Goal: Navigation & Orientation: Understand site structure

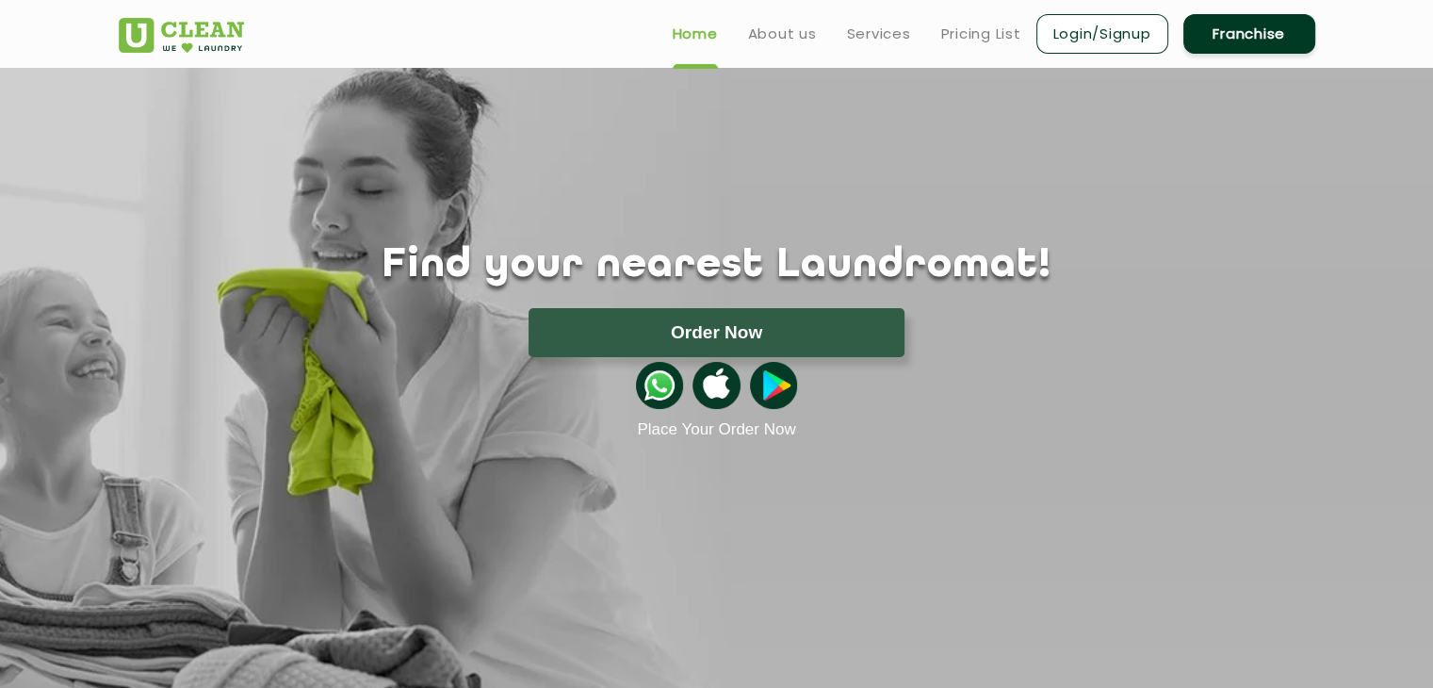
click at [799, 184] on div "Find your nearest Laundromat! Please select the location Order Now Place Your O…" at bounding box center [717, 253] width 1225 height 371
click at [528, 133] on div "Find your nearest Laundromat! Please select the location Order Now Place Your O…" at bounding box center [717, 253] width 1225 height 371
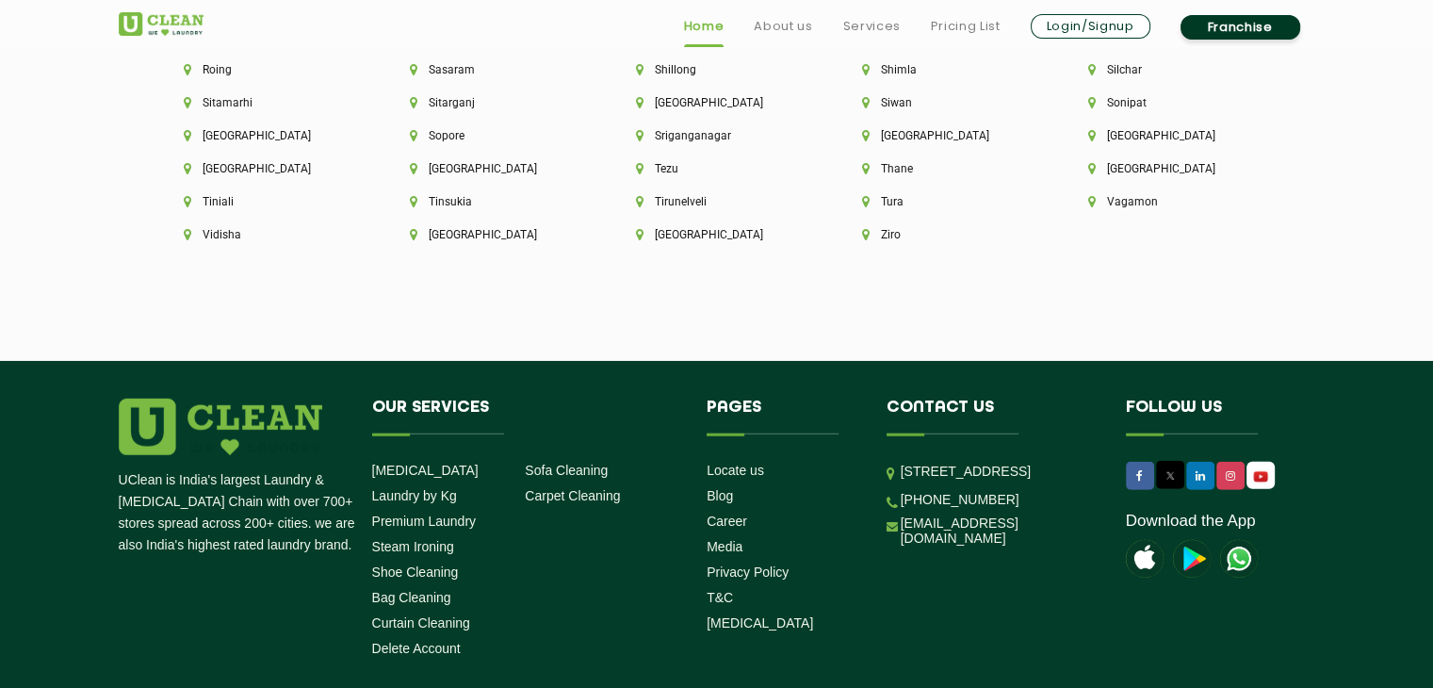
scroll to position [5276, 0]
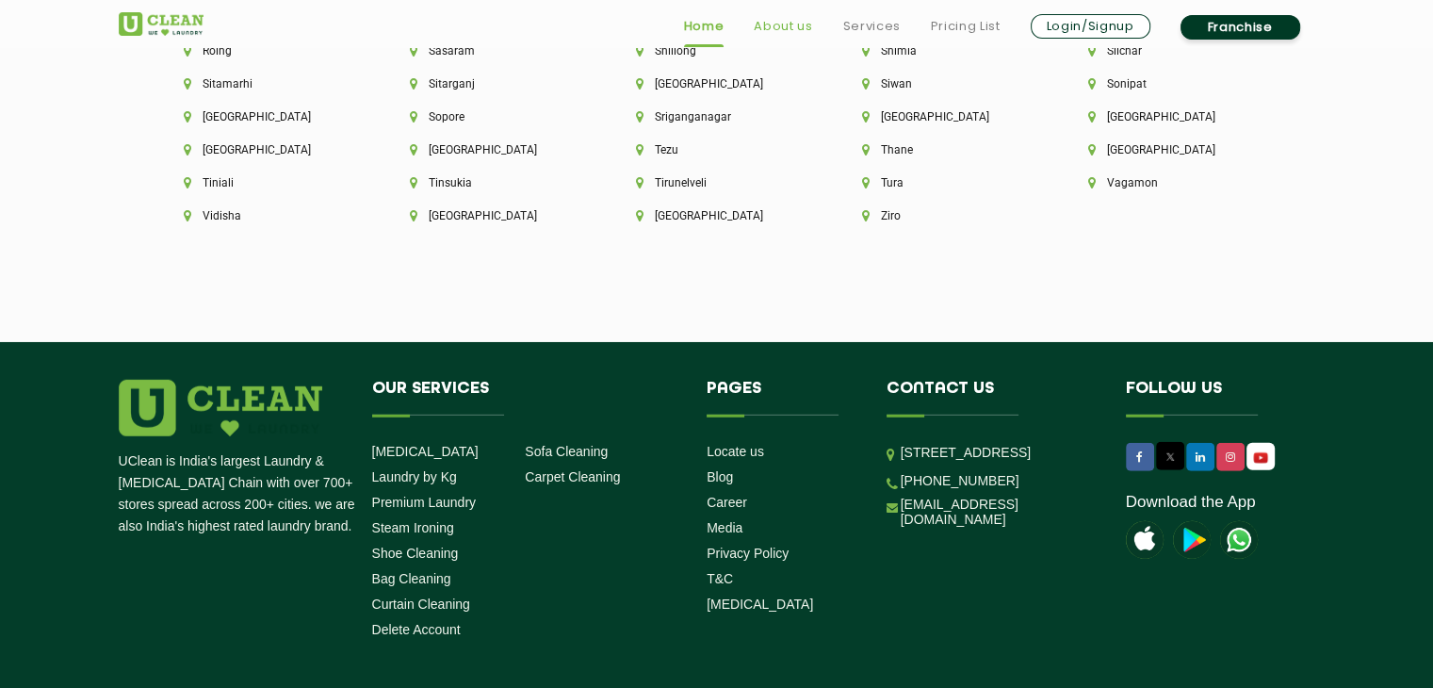
click at [777, 15] on link "About us" at bounding box center [783, 26] width 58 height 23
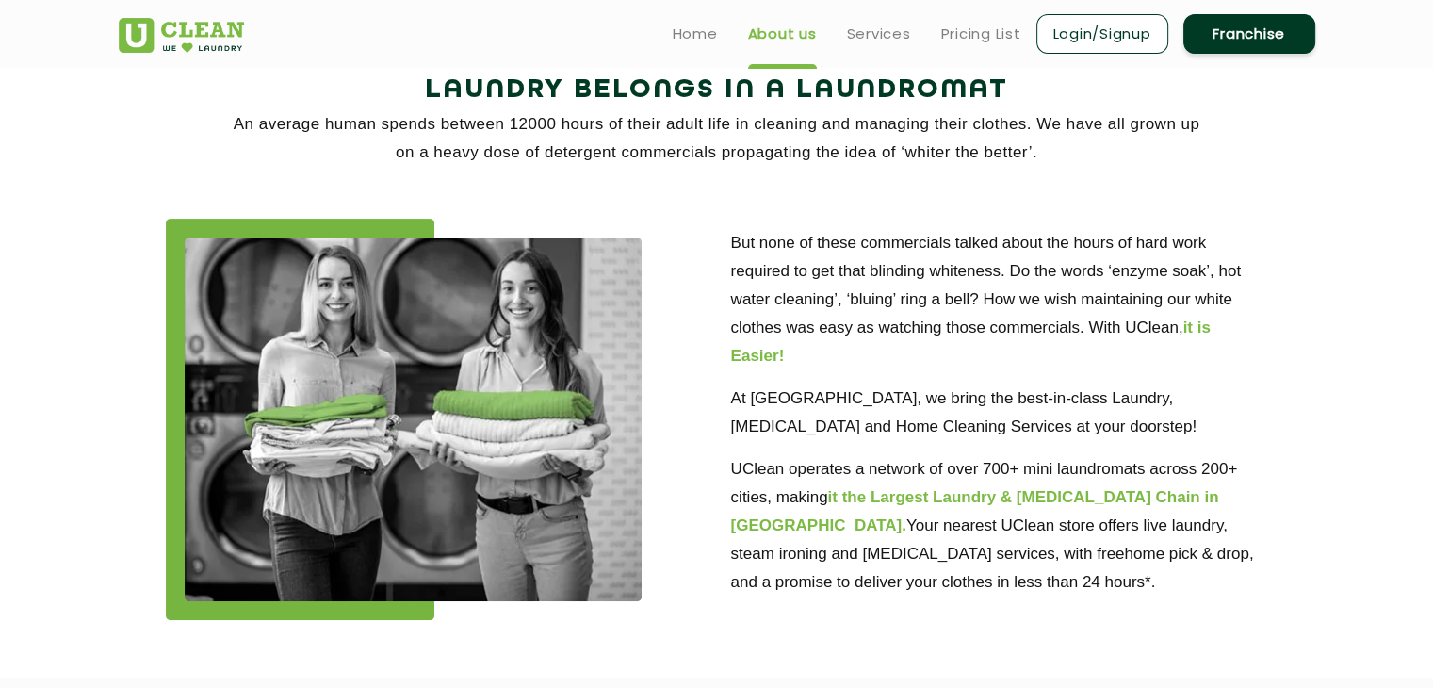
scroll to position [283, 0]
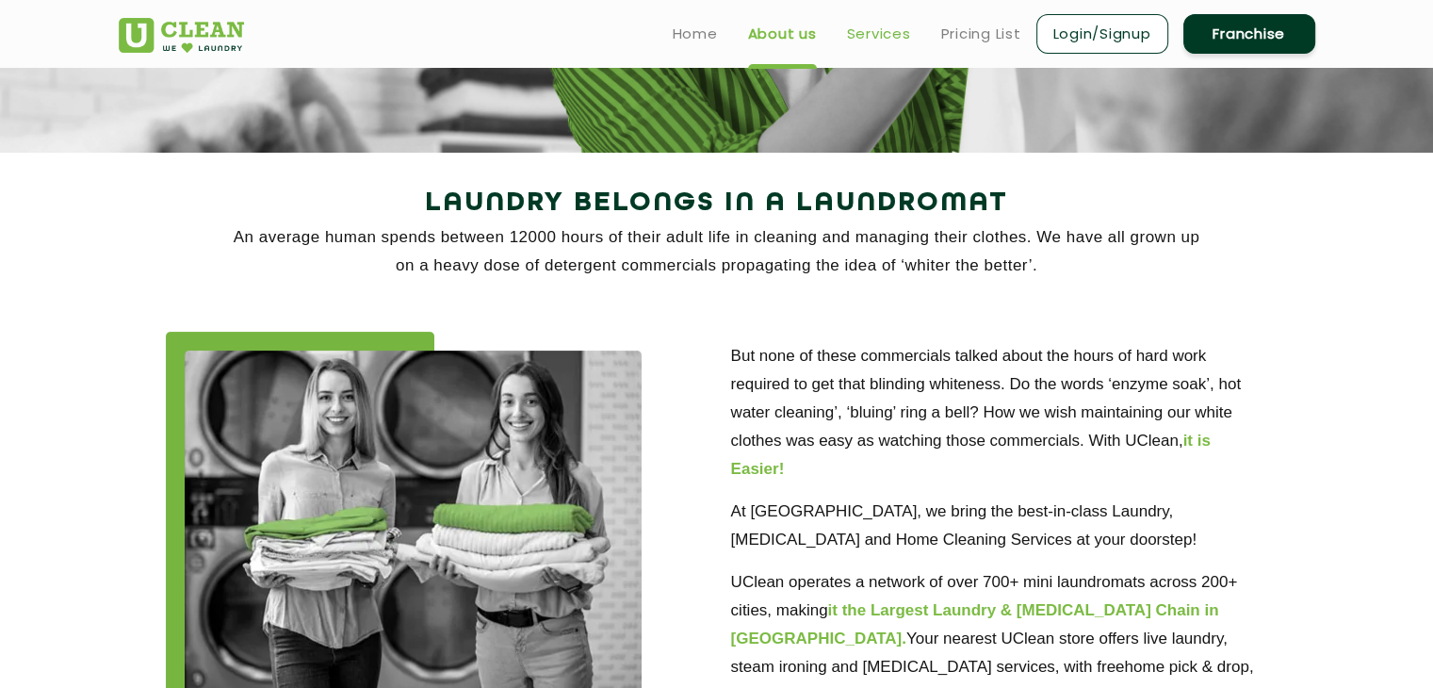
click at [890, 41] on link "Services" at bounding box center [879, 34] width 64 height 23
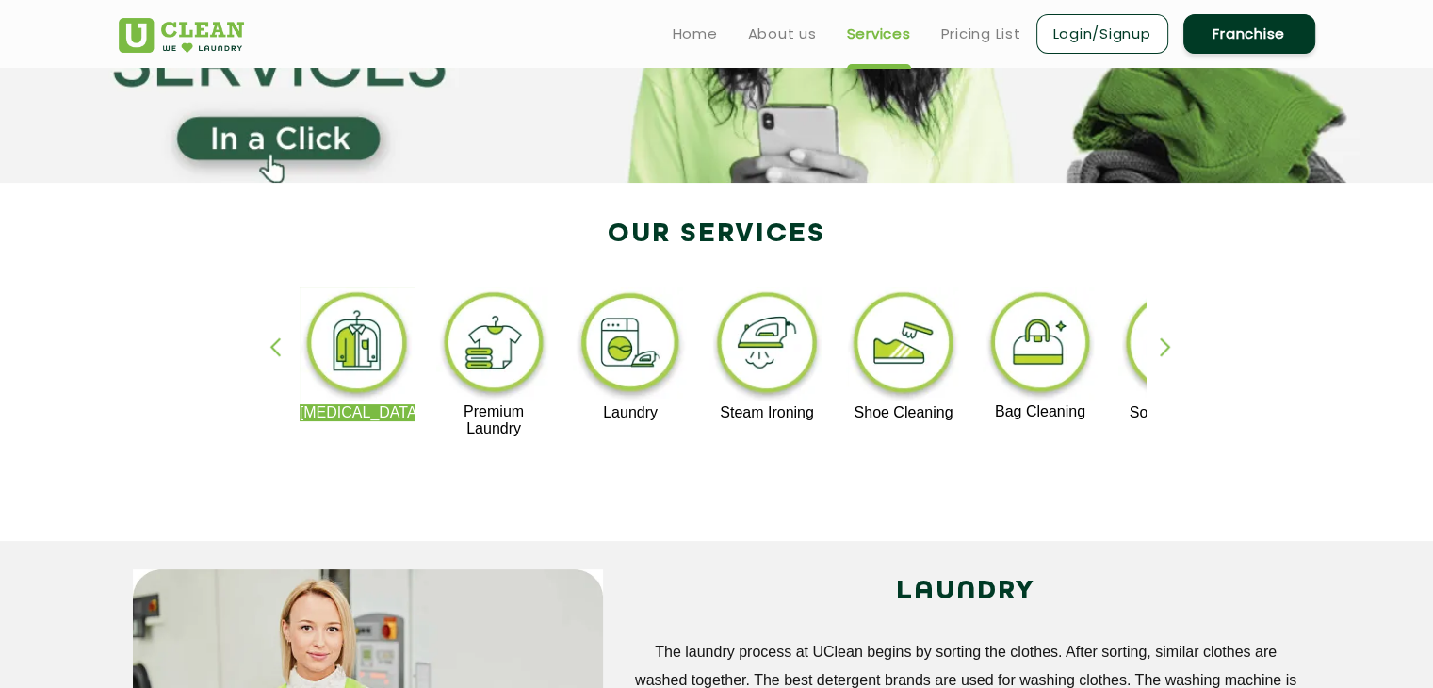
scroll to position [94, 0]
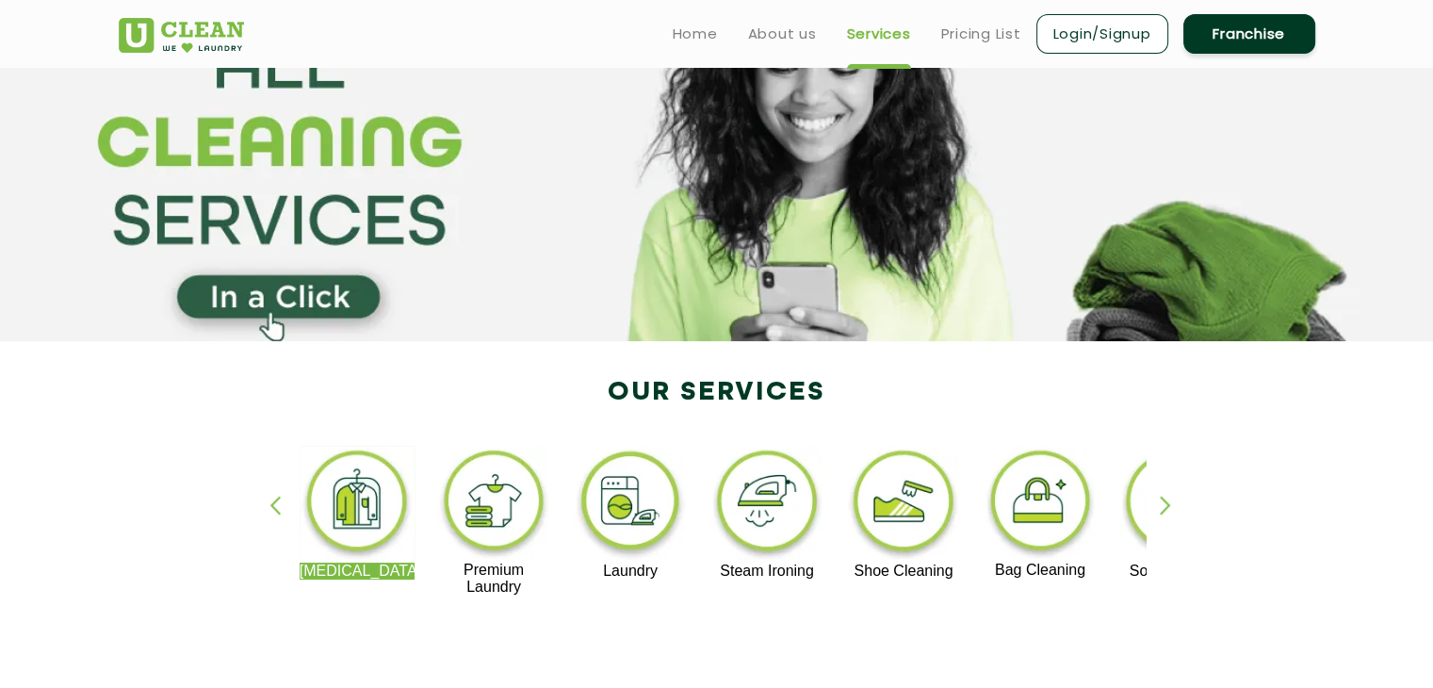
click at [427, 134] on section at bounding box center [716, 157] width 1433 height 367
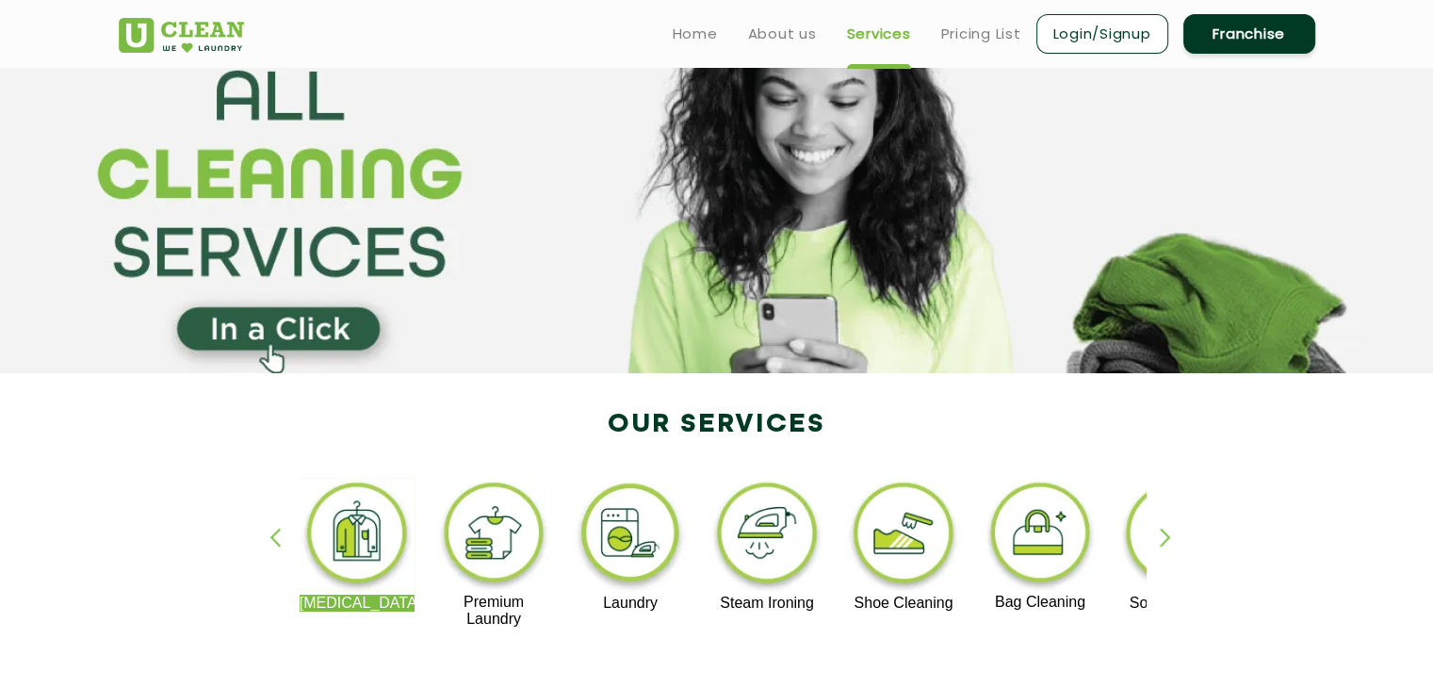
scroll to position [0, 0]
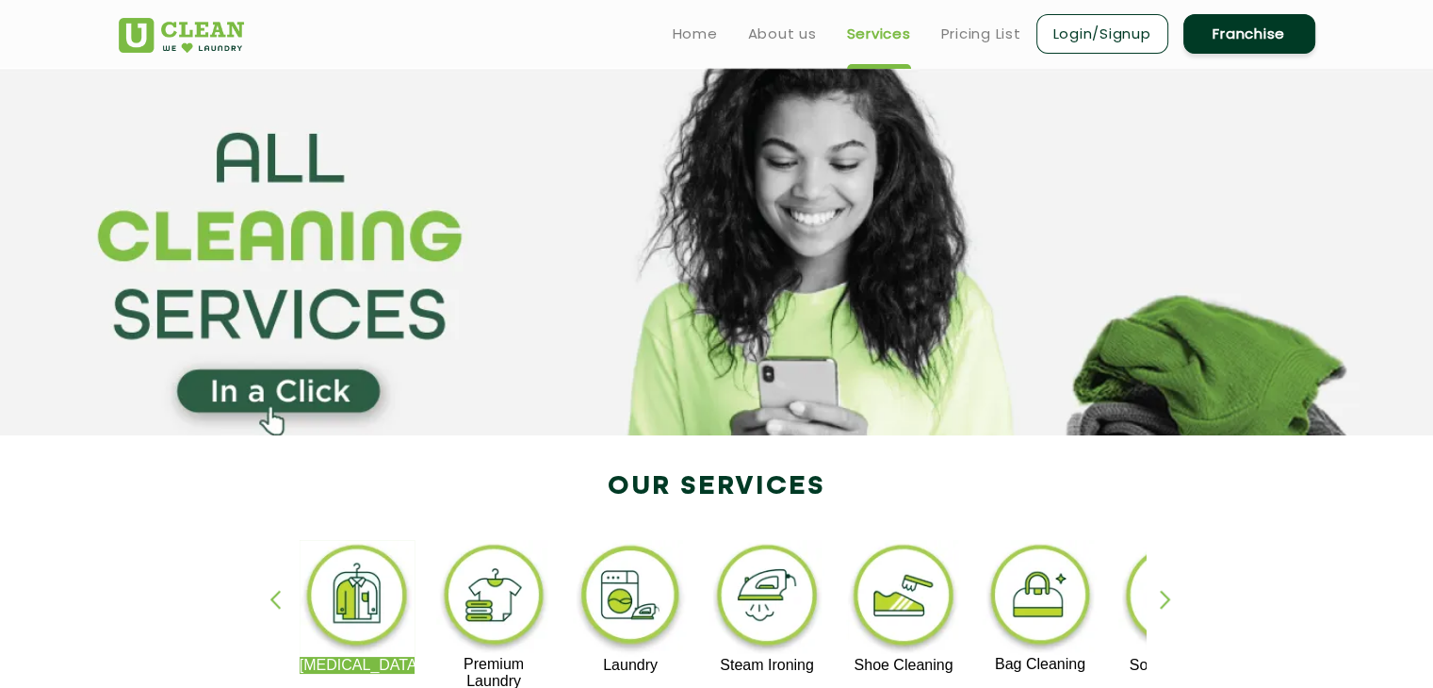
click at [816, 24] on ul "Home About us Services Pricing List Login/Signup Franchise" at bounding box center [987, 33] width 658 height 44
click at [810, 27] on link "About us" at bounding box center [782, 34] width 69 height 23
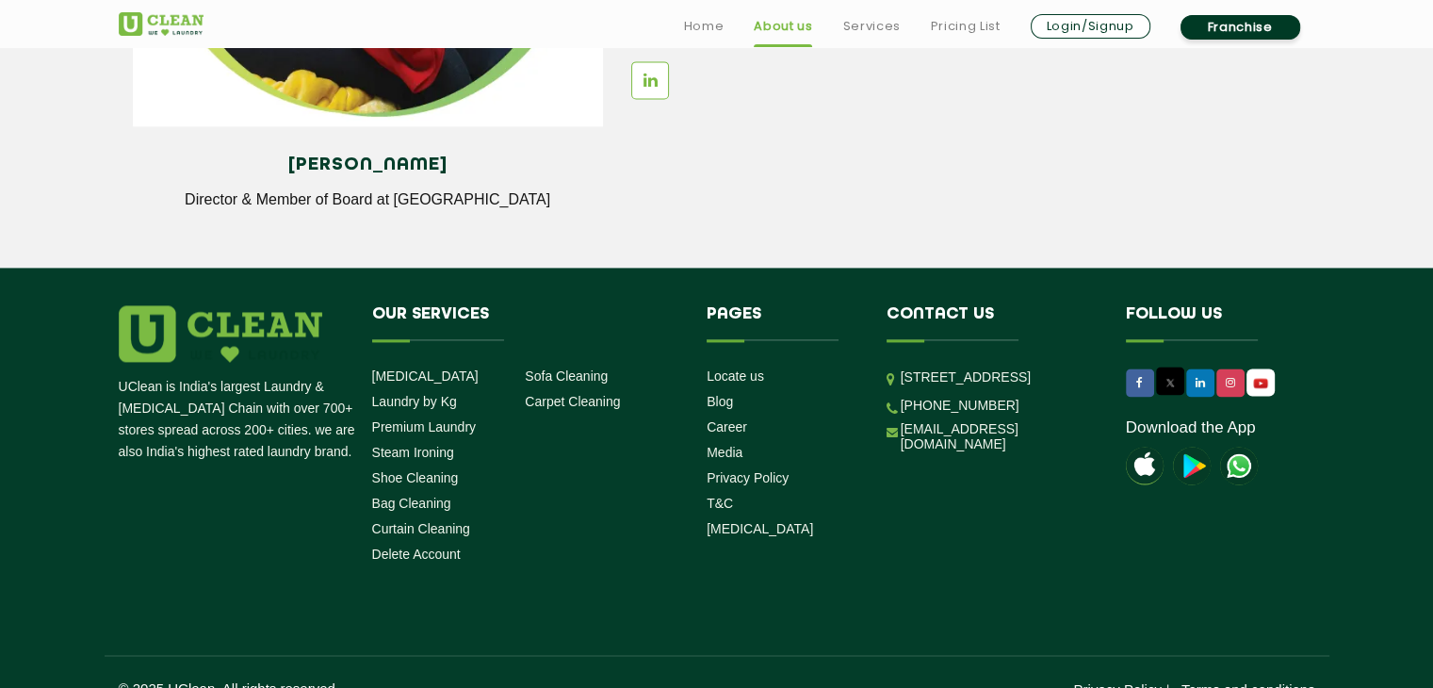
scroll to position [2683, 0]
